Goal: Task Accomplishment & Management: Manage account settings

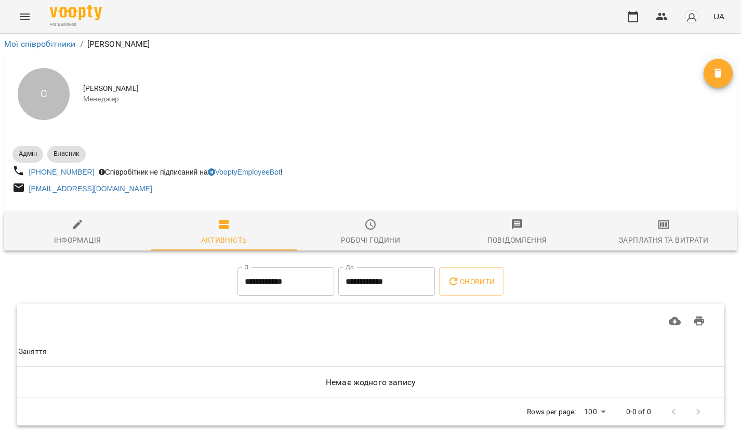
click at [26, 11] on icon "Menu" at bounding box center [25, 16] width 12 height 12
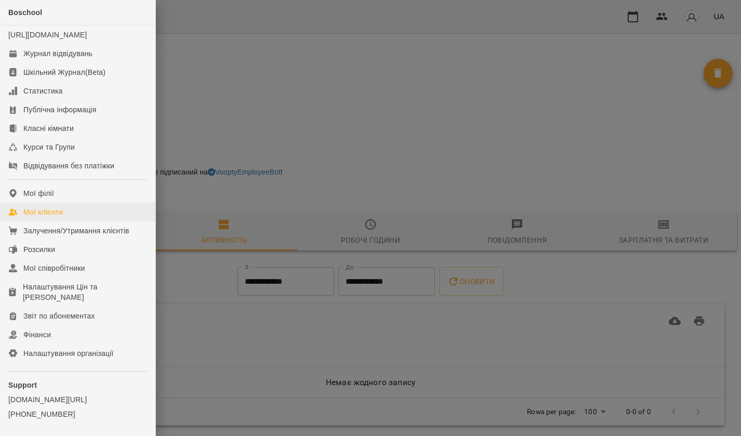
click at [43, 221] on link "Мої клієнти" at bounding box center [77, 212] width 155 height 19
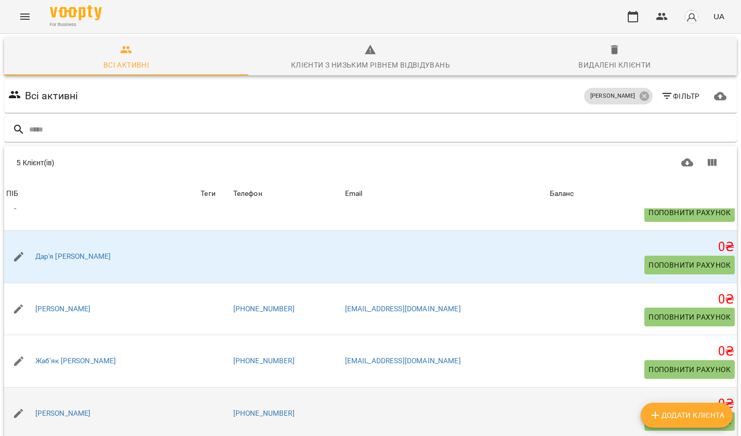
scroll to position [30, 0]
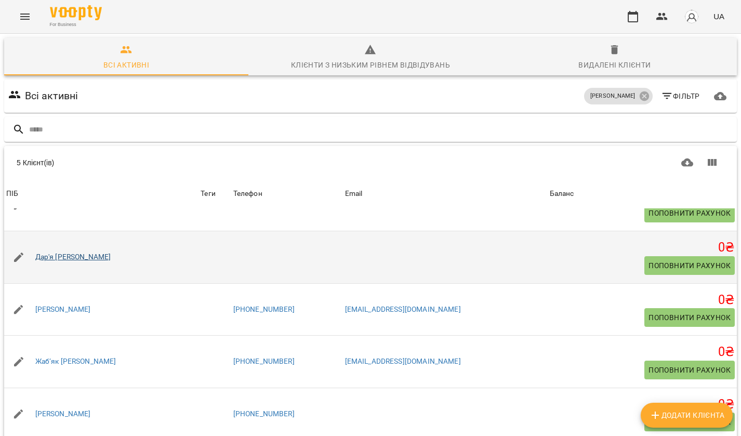
click at [69, 254] on link "Дар'я [PERSON_NAME]" at bounding box center [73, 257] width 76 height 10
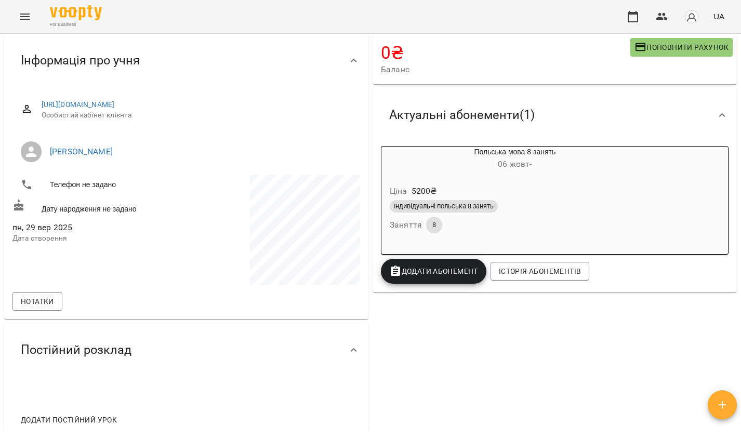
scroll to position [71, 0]
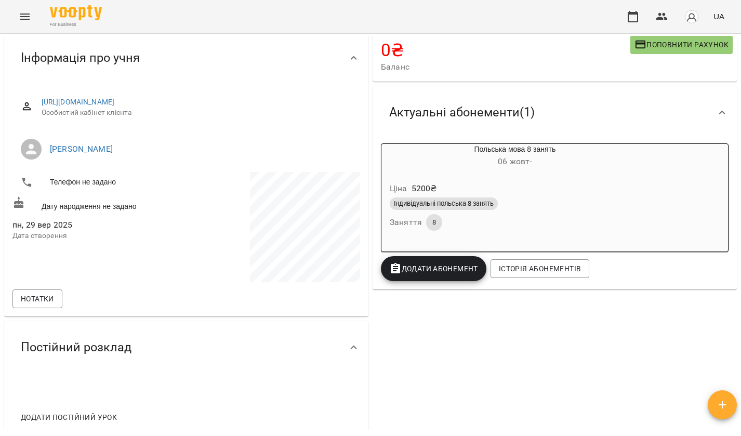
click at [445, 174] on div "Ціна 5200 ₴ Індивідуальні польська 8 занять Заняття 8" at bounding box center [514, 208] width 267 height 71
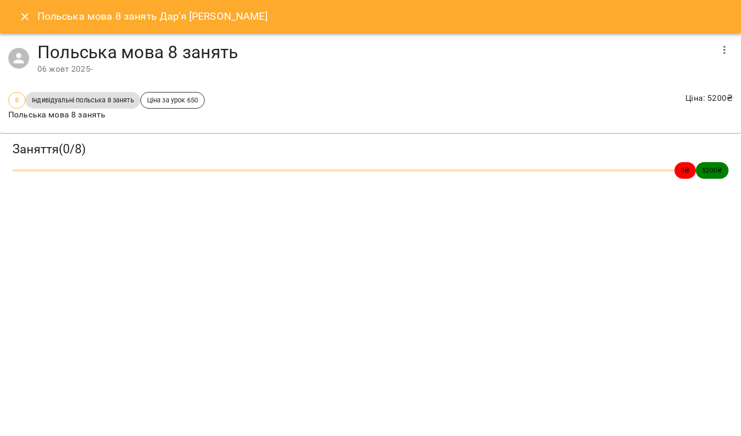
click at [559, 174] on div "0 ₴ 5200 ₴" at bounding box center [370, 170] width 716 height 17
drag, startPoint x: 32, startPoint y: 148, endPoint x: 46, endPoint y: 184, distance: 39.0
click at [46, 184] on div "Заняття ( 0 / 8 ) 0 ₴ 5200 ₴" at bounding box center [370, 160] width 745 height 58
click at [78, 144] on h3 "Заняття ( 0 / 8 )" at bounding box center [370, 149] width 716 height 16
click at [27, 116] on p "Польська мова 8 занять" at bounding box center [106, 115] width 196 height 12
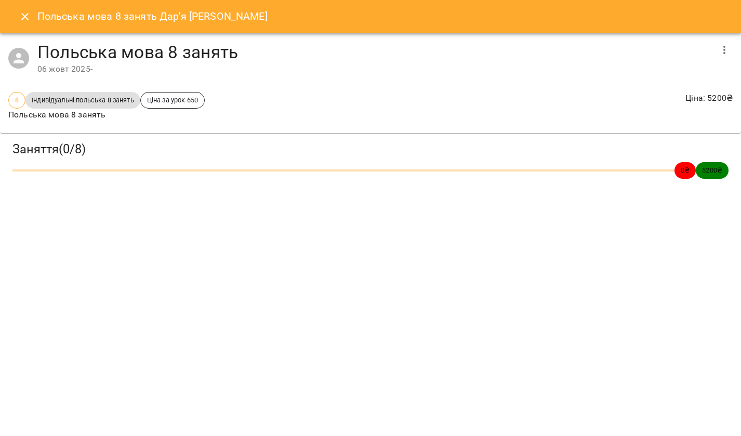
click at [723, 48] on icon "button" at bounding box center [724, 50] width 12 height 12
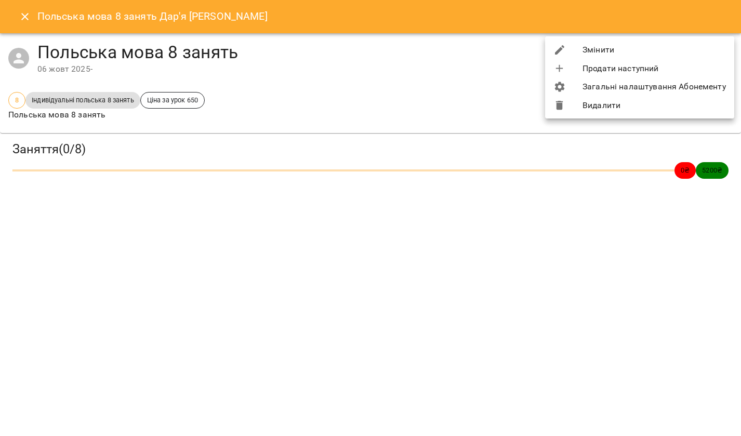
click at [653, 88] on li "Загальні налаштування Абонементу" at bounding box center [639, 86] width 189 height 19
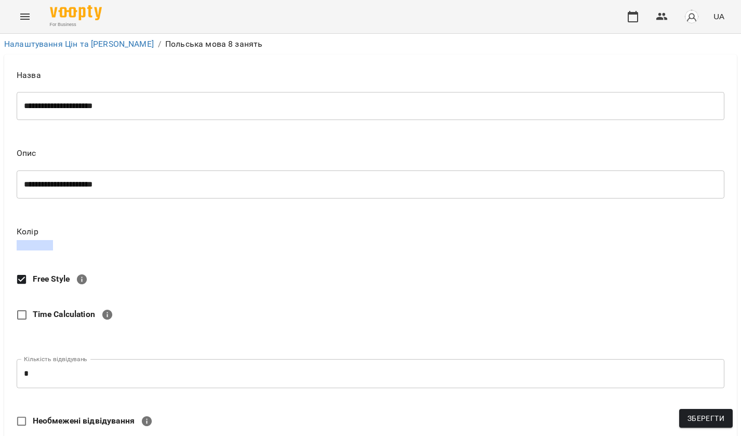
click at [697, 417] on span "Зберегти" at bounding box center [705, 418] width 37 height 12
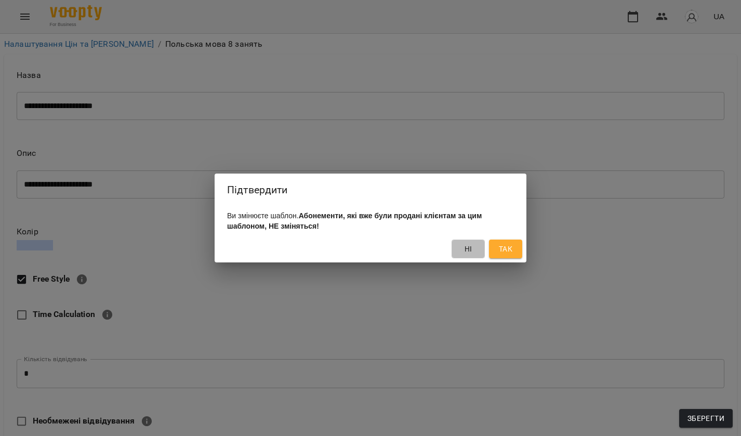
click at [458, 248] on button "Ні" at bounding box center [467, 249] width 33 height 19
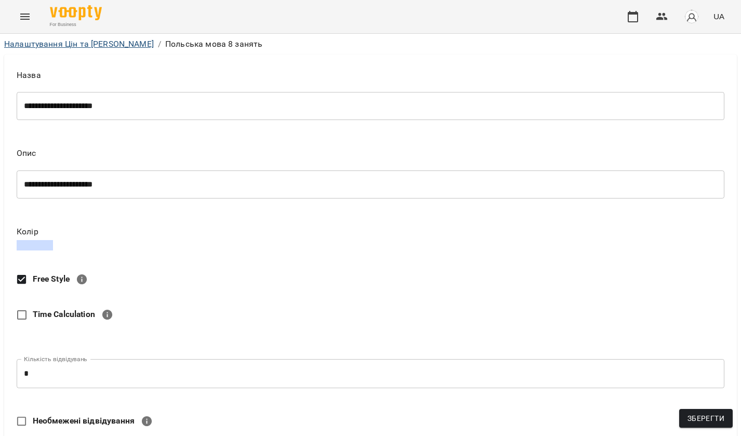
click at [122, 47] on link "Налаштування Цін та [PERSON_NAME]" at bounding box center [79, 44] width 150 height 10
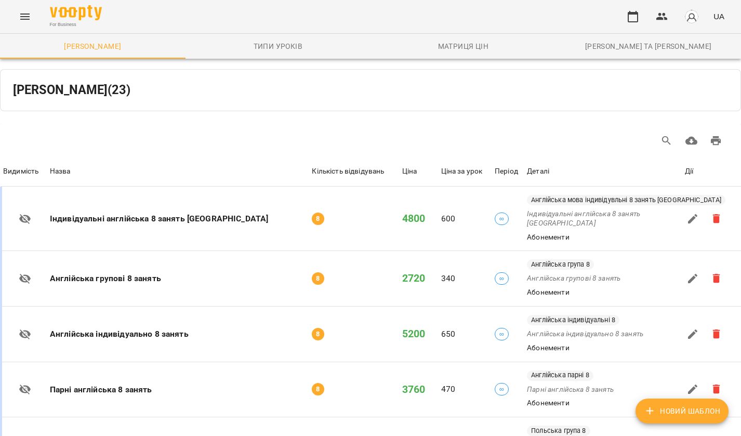
click at [23, 19] on icon "Menu" at bounding box center [24, 17] width 9 height 6
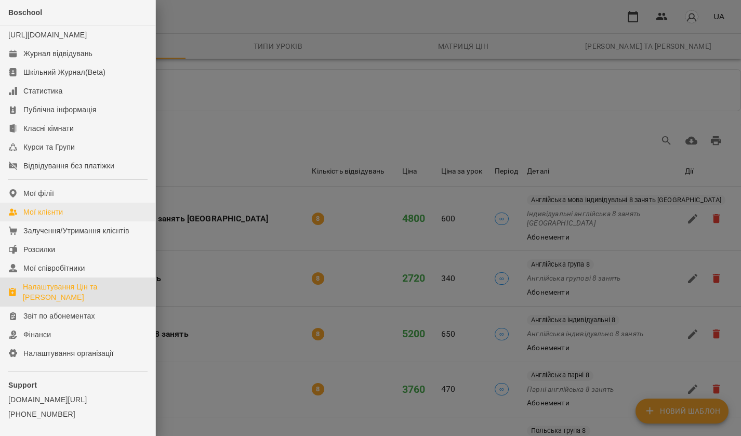
click at [37, 221] on link "Мої клієнти" at bounding box center [77, 212] width 155 height 19
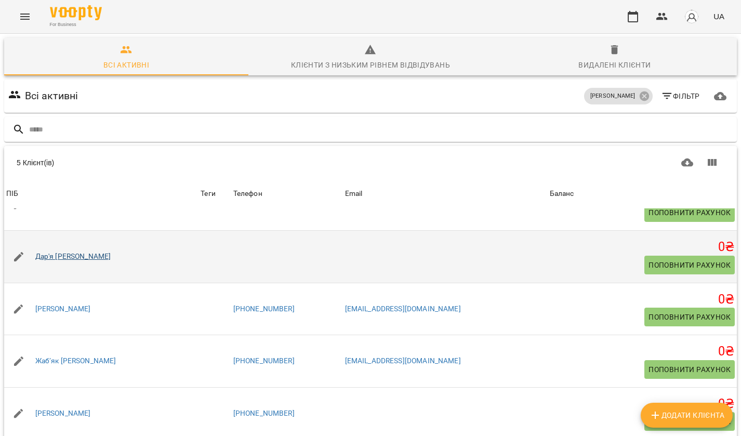
scroll to position [30, 0]
click at [72, 256] on link "Дар'я [PERSON_NAME]" at bounding box center [73, 257] width 76 height 10
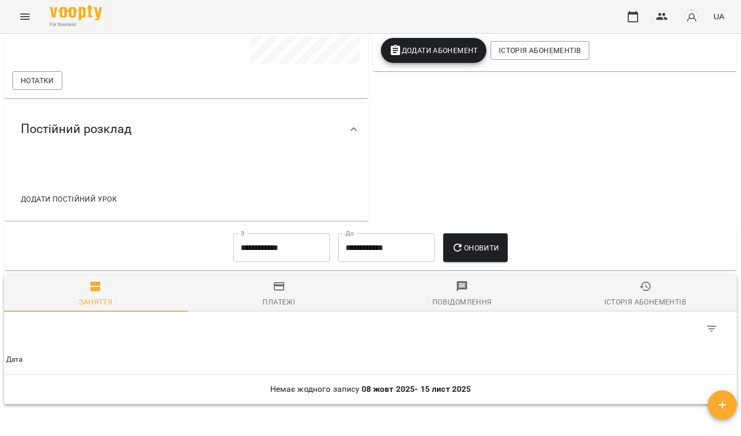
scroll to position [292, 0]
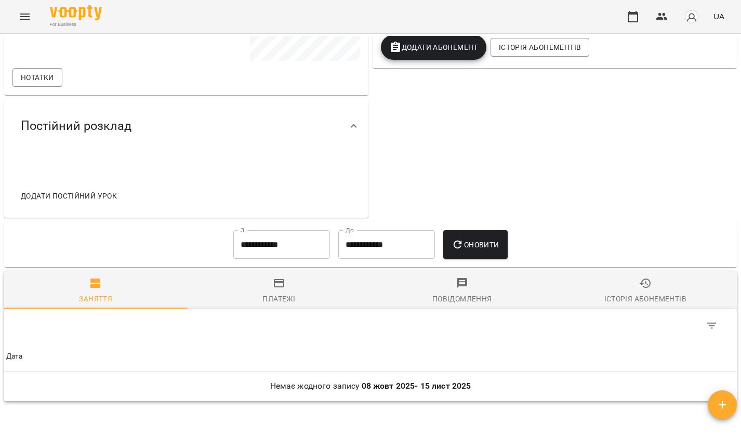
click at [281, 293] on div "Платежі" at bounding box center [278, 299] width 33 height 12
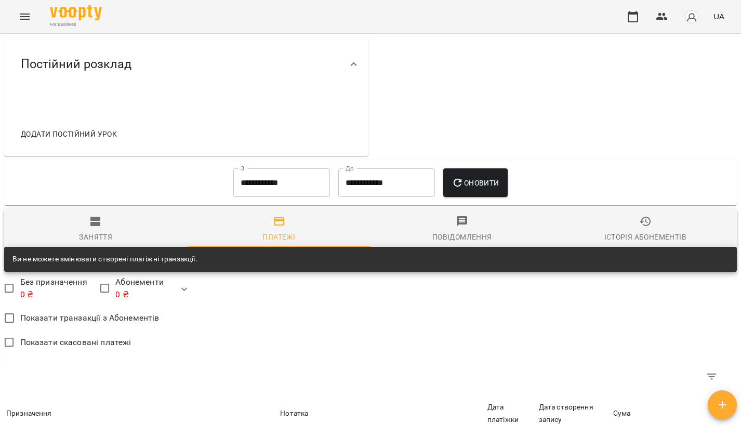
scroll to position [350, 0]
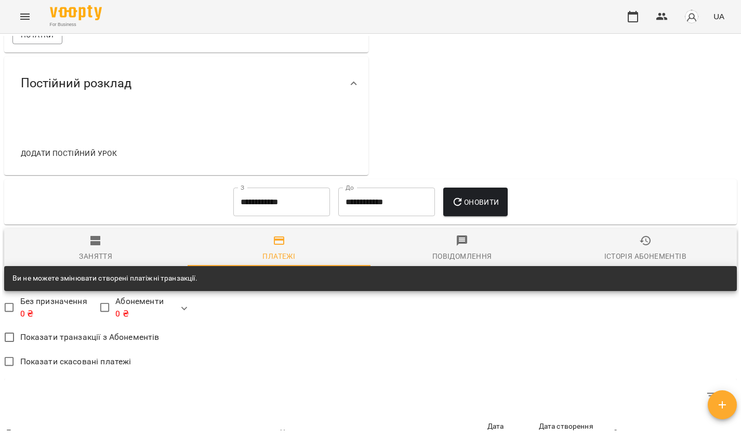
click at [94, 250] on div "Заняття" at bounding box center [95, 256] width 33 height 12
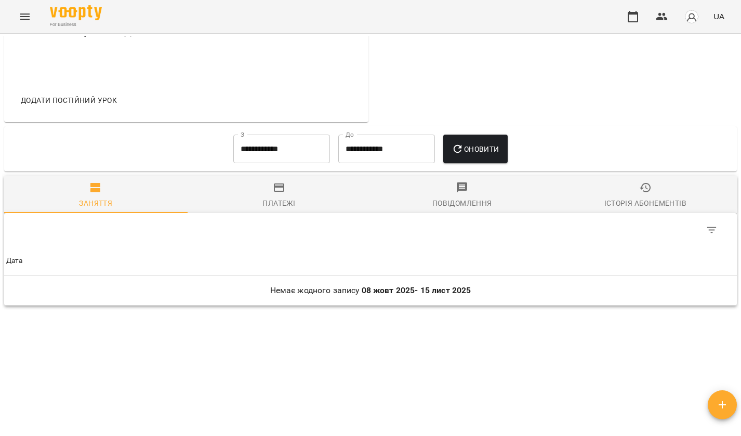
scroll to position [387, 0]
click at [713, 230] on icon "Фільтр" at bounding box center [712, 230] width 12 height 12
click at [711, 408] on div at bounding box center [370, 218] width 741 height 436
click at [719, 407] on icon "button" at bounding box center [722, 404] width 12 height 12
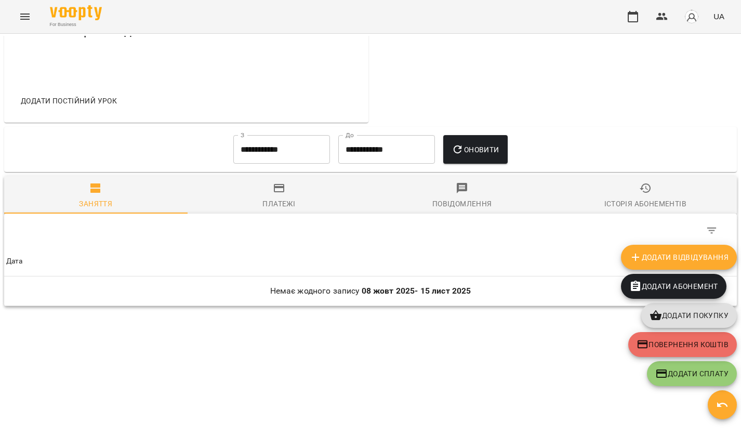
click at [651, 255] on span "Додати Відвідування" at bounding box center [678, 257] width 99 height 12
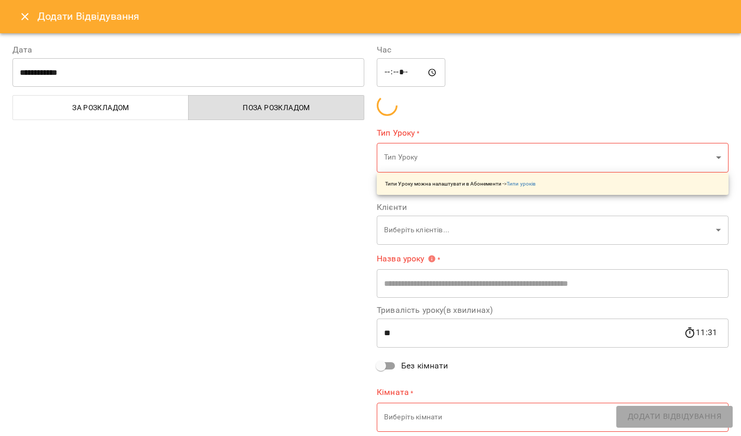
type input "**********"
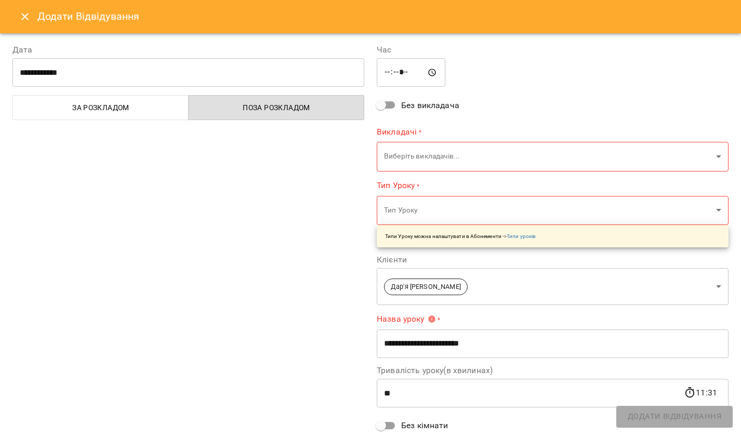
click at [17, 7] on button "Close" at bounding box center [24, 16] width 25 height 25
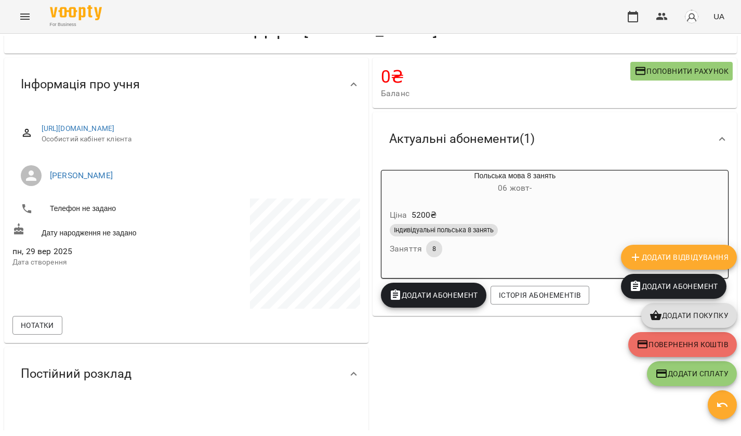
scroll to position [86, 0]
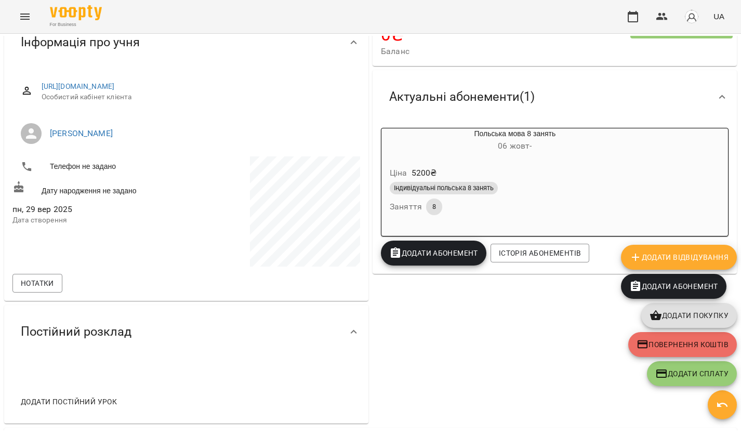
click at [439, 145] on h6 "[DATE] -" at bounding box center [514, 146] width 267 height 15
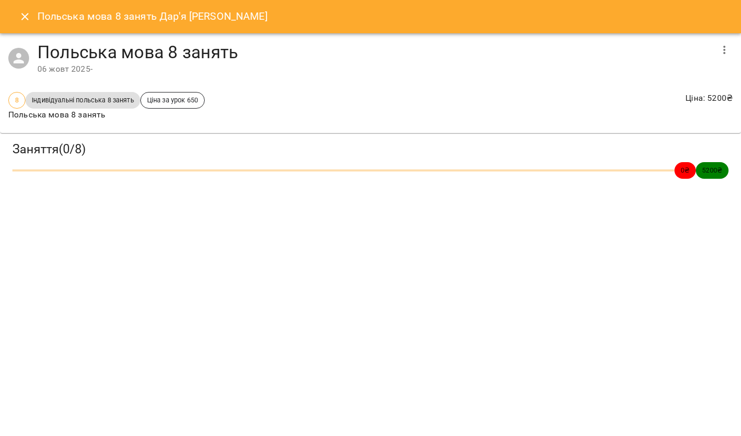
click at [70, 145] on h3 "Заняття ( 0 / 8 )" at bounding box center [370, 149] width 716 height 16
click at [30, 20] on icon "Close" at bounding box center [25, 16] width 12 height 12
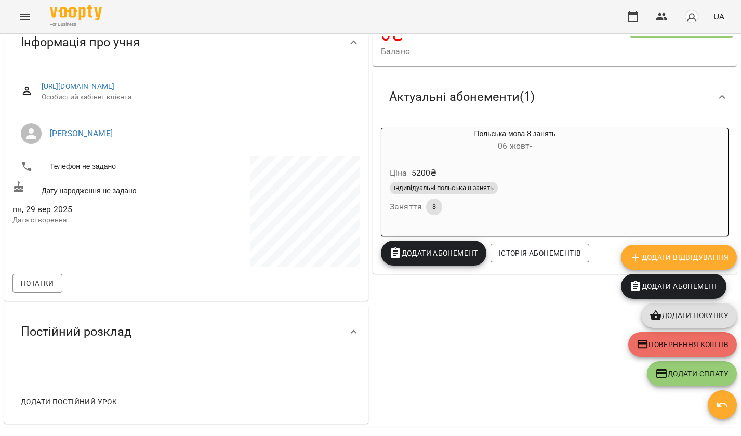
click at [438, 193] on div "Індивідуальні польська 8 занять" at bounding box center [444, 188] width 108 height 12
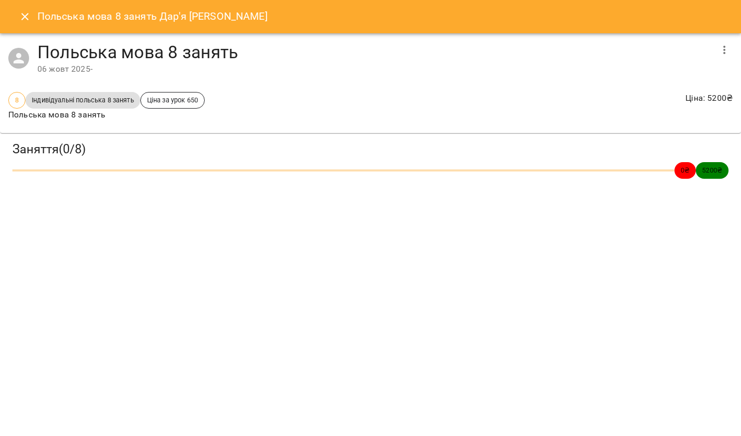
click at [387, 167] on div "0 ₴ 5200 ₴" at bounding box center [370, 170] width 716 height 17
click at [70, 154] on h3 "Заняття ( 0 / 8 )" at bounding box center [370, 149] width 716 height 16
click at [101, 156] on h3 "Заняття ( 0 / 8 )" at bounding box center [370, 149] width 716 height 16
click at [135, 189] on div "Заняття ( 0 / 8 ) 0 ₴ 5200 ₴" at bounding box center [370, 160] width 749 height 62
click at [686, 168] on span "0 ₴" at bounding box center [684, 170] width 21 height 10
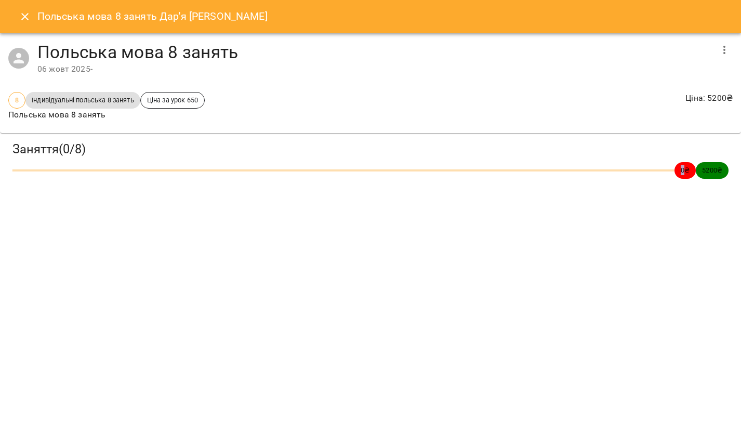
drag, startPoint x: 686, startPoint y: 168, endPoint x: 591, endPoint y: 167, distance: 94.6
click at [591, 167] on div "0 ₴ 5200 ₴" at bounding box center [370, 170] width 716 height 17
click at [723, 171] on span "5200 ₴" at bounding box center [712, 170] width 33 height 10
click at [727, 53] on icon "button" at bounding box center [724, 50] width 12 height 12
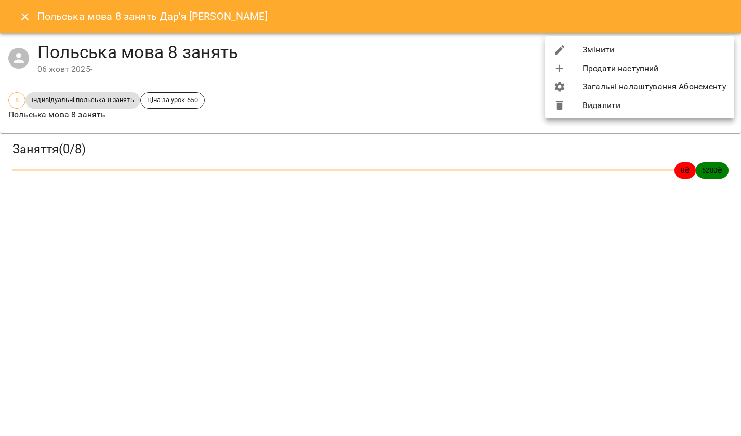
click at [442, 305] on div at bounding box center [370, 218] width 741 height 436
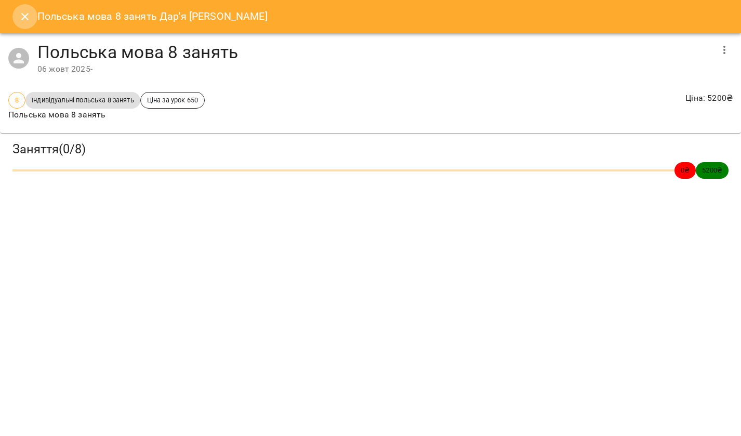
click at [18, 16] on button "Close" at bounding box center [24, 16] width 25 height 25
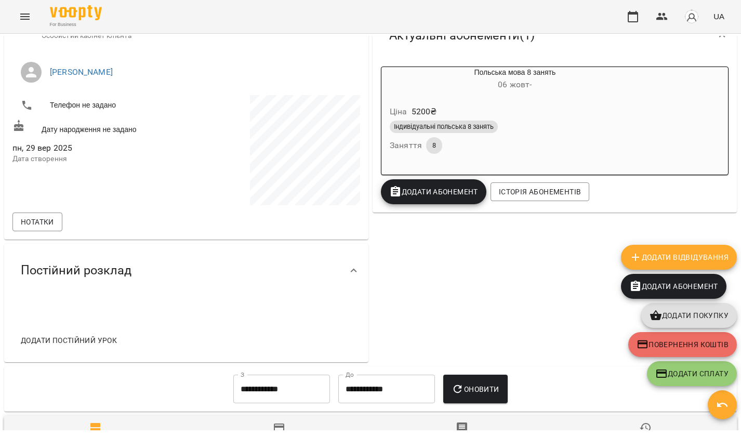
scroll to position [49, 0]
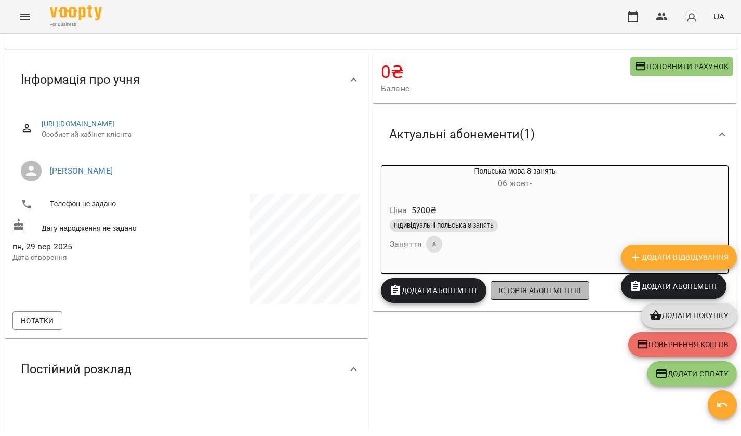
click at [527, 291] on span "Історія абонементів" at bounding box center [540, 290] width 82 height 12
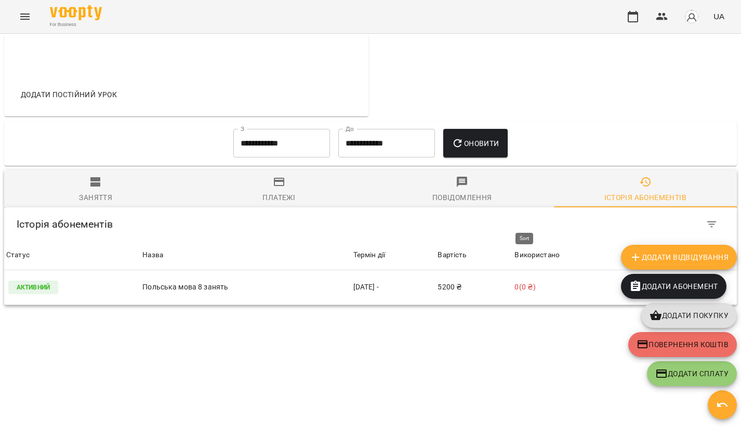
scroll to position [393, 0]
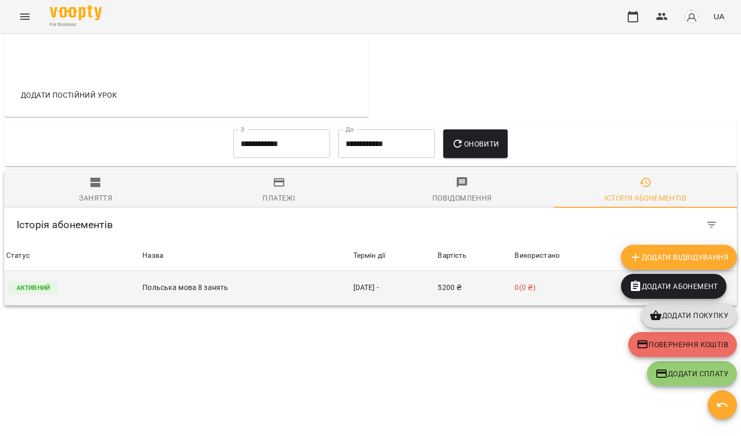
click at [506, 271] on td "5200 ₴" at bounding box center [473, 288] width 77 height 35
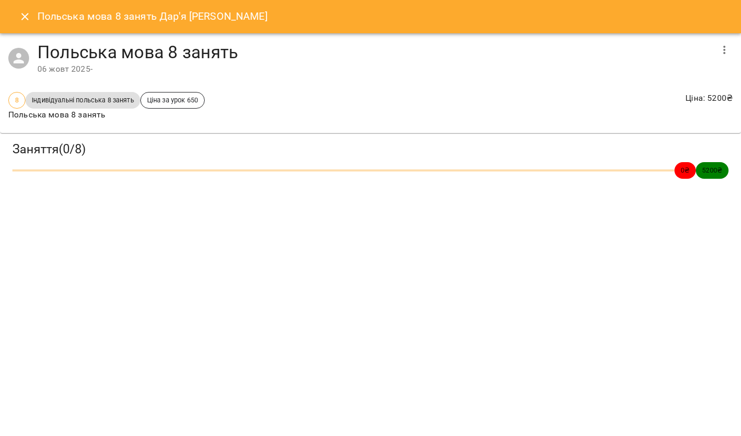
click at [29, 21] on icon "Close" at bounding box center [25, 16] width 12 height 12
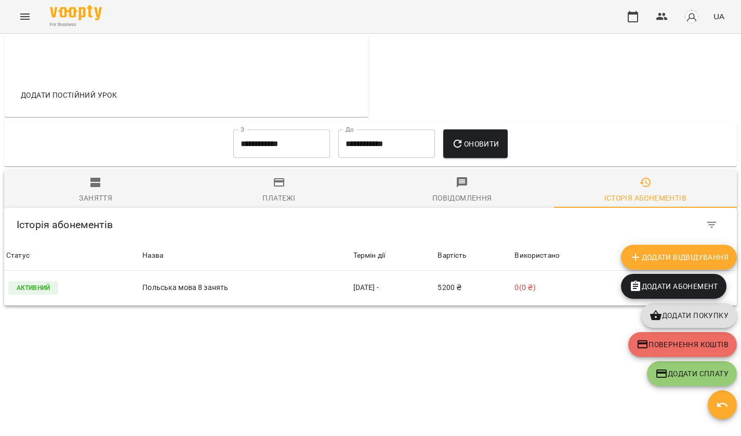
click at [76, 17] on img at bounding box center [76, 12] width 52 height 15
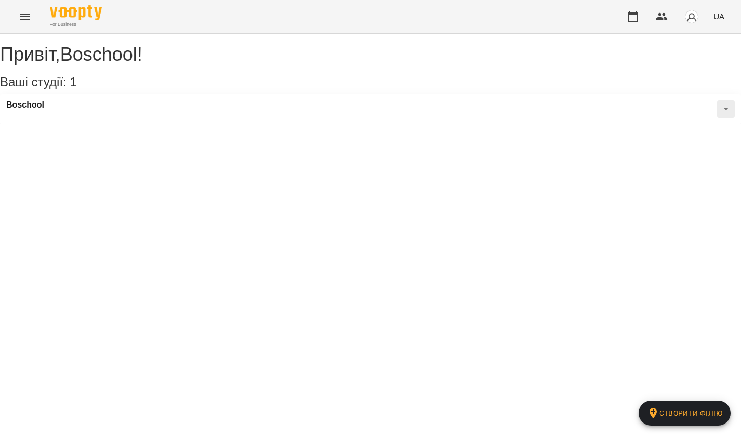
click at [19, 19] on icon "Menu" at bounding box center [25, 16] width 12 height 12
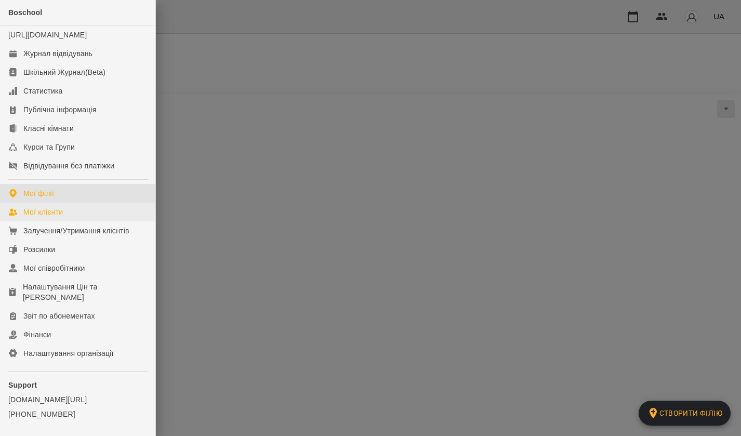
click at [47, 217] on div "Мої клієнти" at bounding box center [42, 212] width 39 height 10
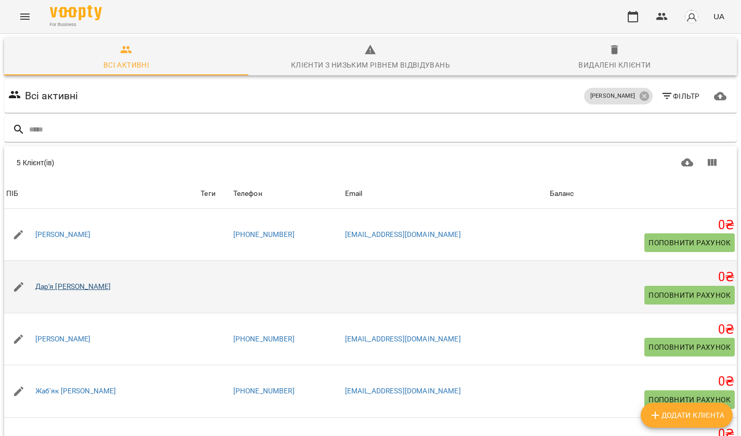
click at [69, 282] on link "Дар'я [PERSON_NAME]" at bounding box center [73, 287] width 76 height 10
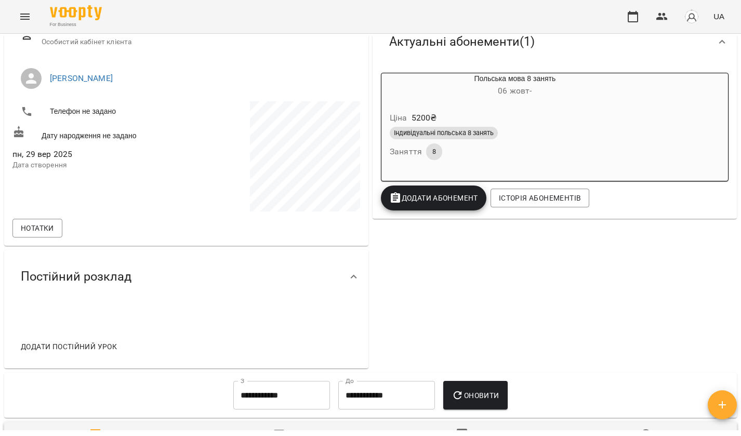
scroll to position [188, 0]
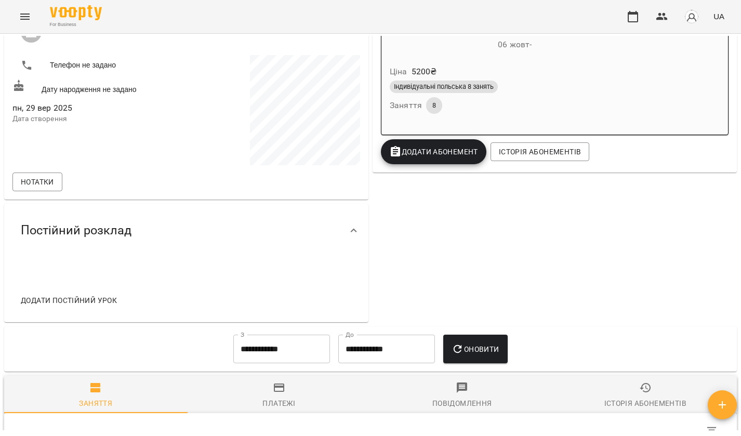
click at [72, 229] on span "Постійний розклад" at bounding box center [76, 230] width 111 height 16
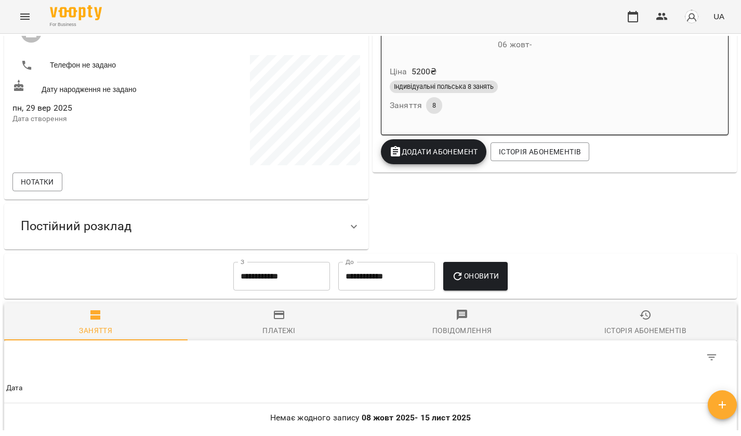
click at [72, 229] on span "Постійний розклад" at bounding box center [76, 226] width 111 height 16
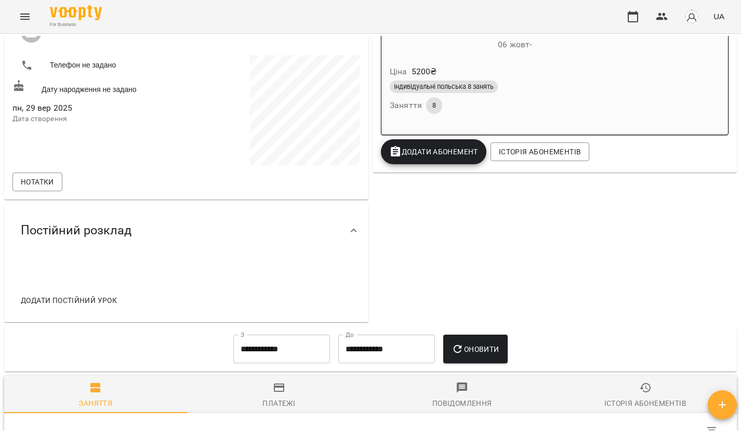
click at [351, 227] on icon at bounding box center [354, 230] width 12 height 12
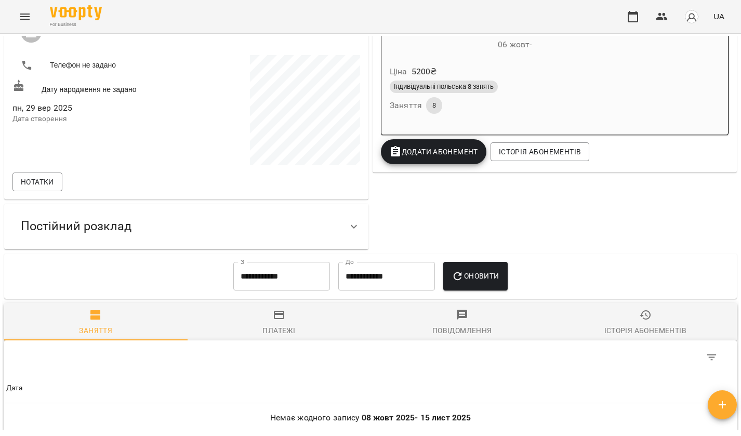
click at [718, 407] on icon "button" at bounding box center [722, 404] width 12 height 12
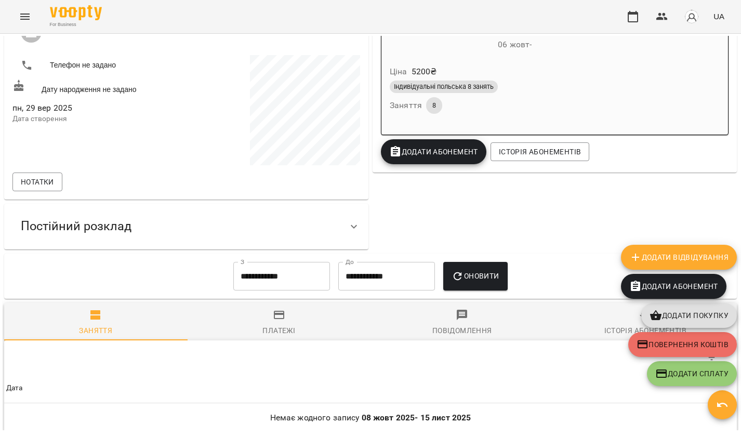
click at [674, 261] on span "Додати Відвідування" at bounding box center [678, 257] width 99 height 12
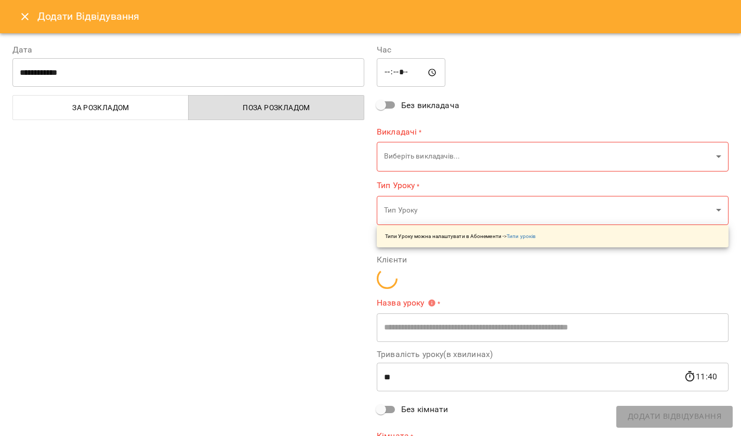
type input "**********"
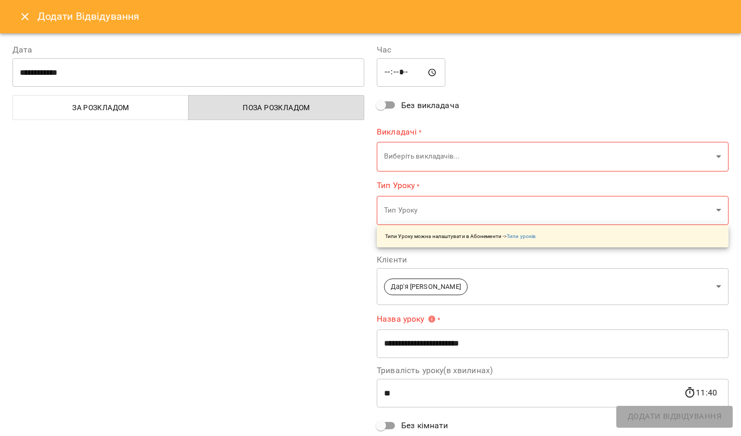
click at [131, 112] on span "За розкладом" at bounding box center [100, 107] width 163 height 12
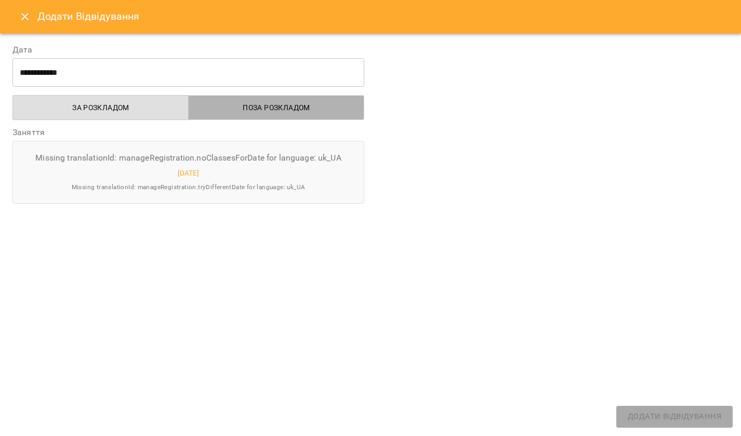
click at [272, 113] on span "Поза розкладом" at bounding box center [276, 107] width 163 height 12
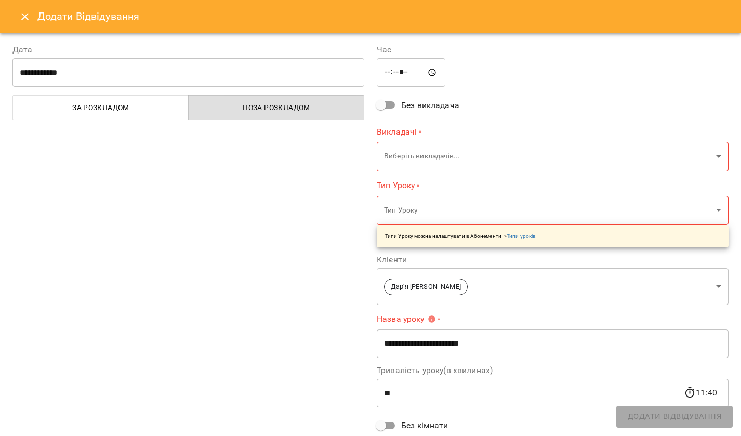
scroll to position [0, 0]
click at [23, 17] on icon "Close" at bounding box center [25, 16] width 12 height 12
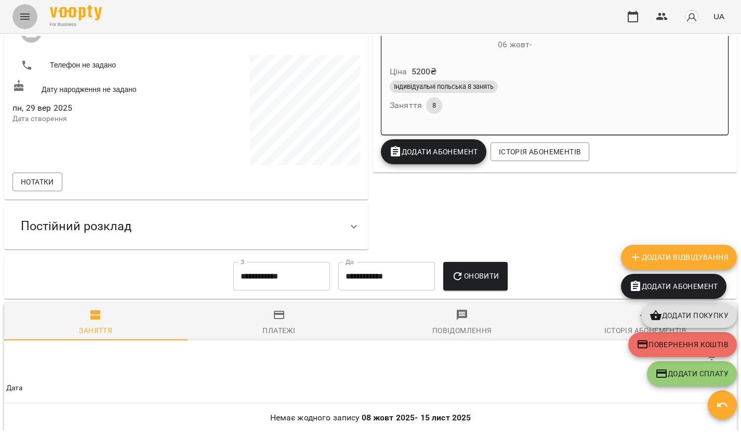
click at [22, 20] on icon "Menu" at bounding box center [25, 16] width 12 height 12
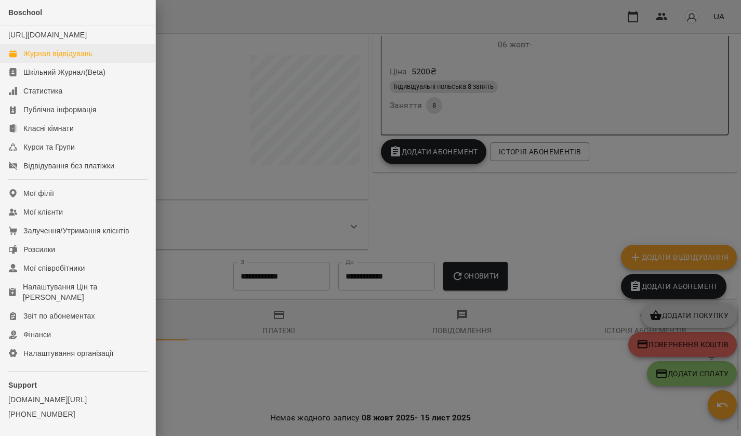
click at [35, 59] on div "Журнал відвідувань" at bounding box center [57, 53] width 69 height 10
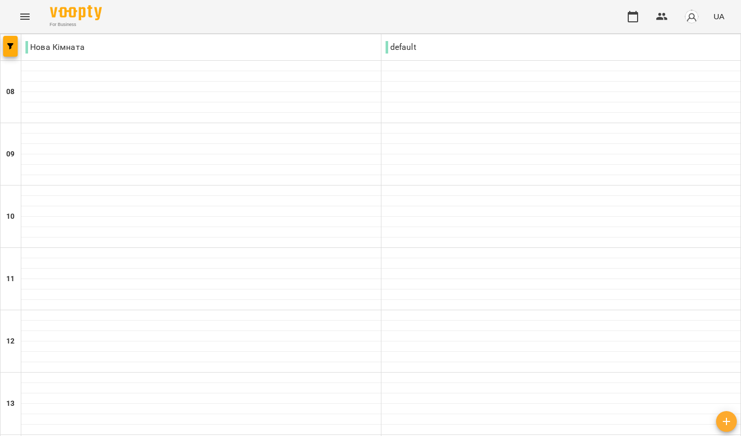
click at [16, 16] on button "Menu" at bounding box center [24, 16] width 25 height 25
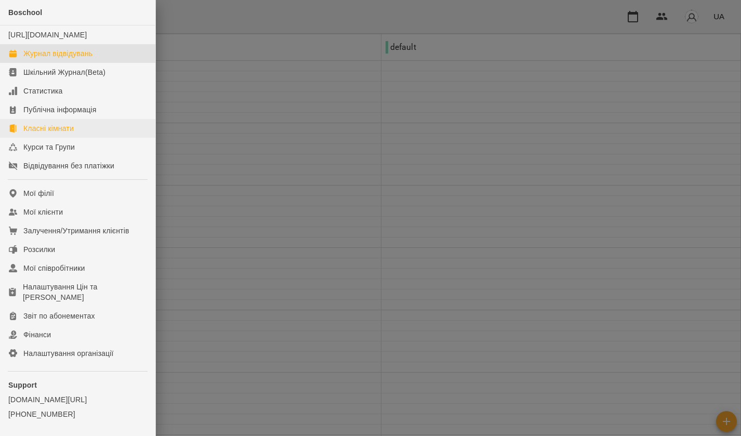
click at [43, 138] on link "Класні кімнати" at bounding box center [77, 128] width 155 height 19
